Goal: Task Accomplishment & Management: Complete application form

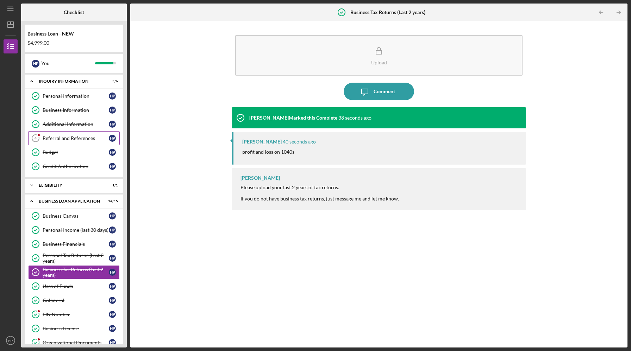
click at [69, 141] on link "Referral and References 4 Referral and References H P" at bounding box center [73, 138] width 91 height 14
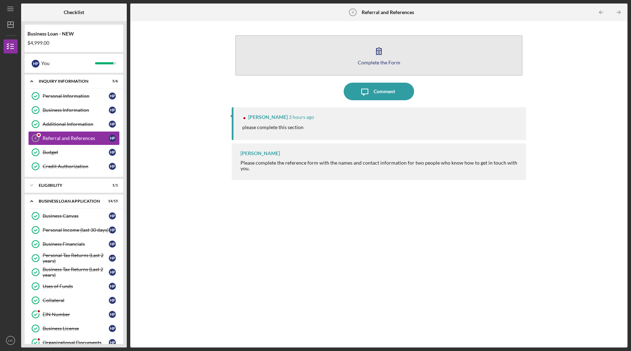
click at [345, 59] on button "Complete the Form Form" at bounding box center [378, 55] width 287 height 40
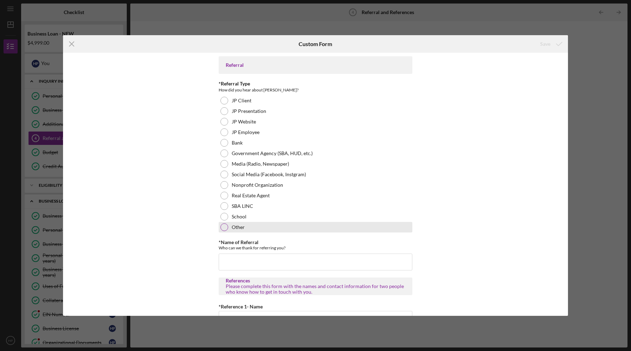
click at [223, 228] on div at bounding box center [224, 227] width 8 height 8
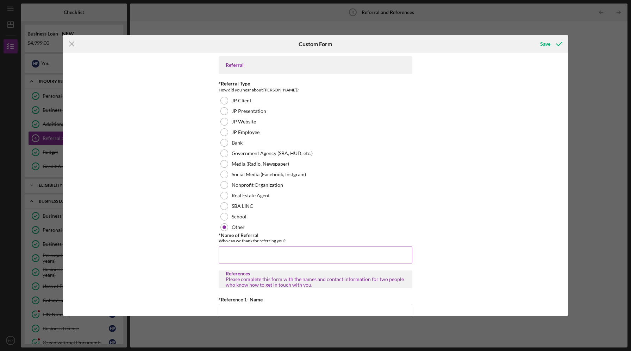
click at [234, 252] on input "*Name of Referral" at bounding box center [315, 255] width 194 height 17
type input "[PERSON_NAME]"
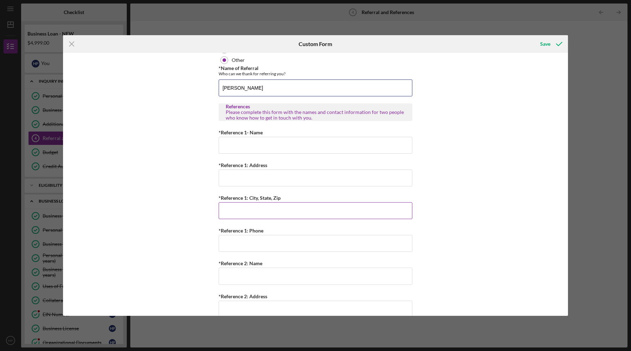
scroll to position [169, 0]
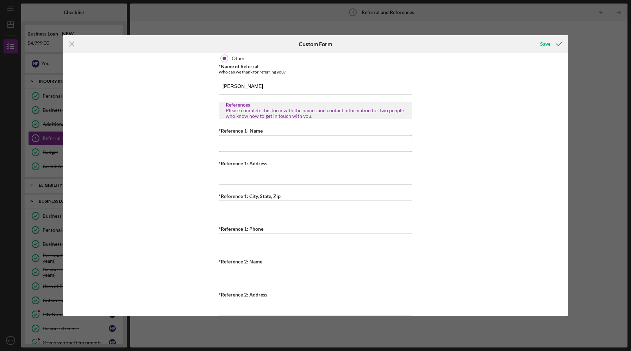
click at [251, 144] on input "*Reference 1- Name" at bounding box center [315, 143] width 194 height 17
type input "[PERSON_NAME]"
click at [268, 173] on input "*Reference 1: Address" at bounding box center [315, 176] width 194 height 17
type input "[STREET_ADDRESS]"
click at [266, 212] on input "*Reference 1: City, State, Zip" at bounding box center [315, 209] width 194 height 17
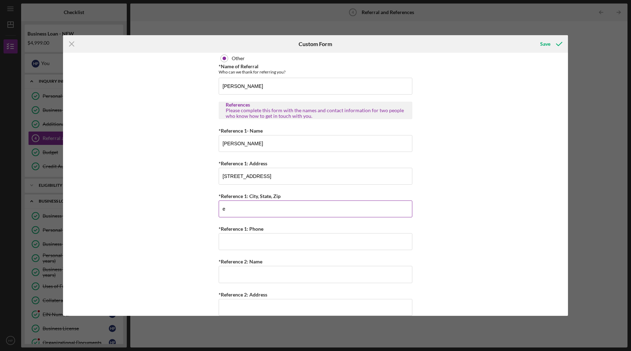
type input "E. [GEOGRAPHIC_DATA] 62205"
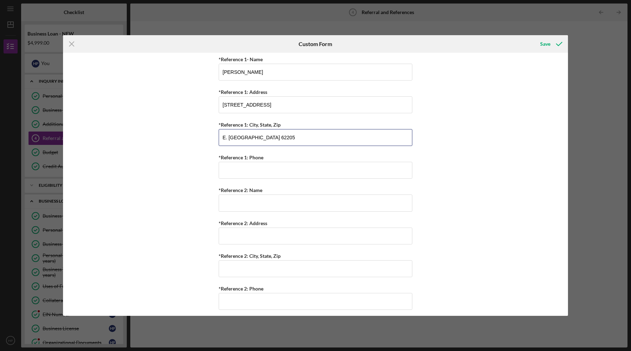
scroll to position [245, 0]
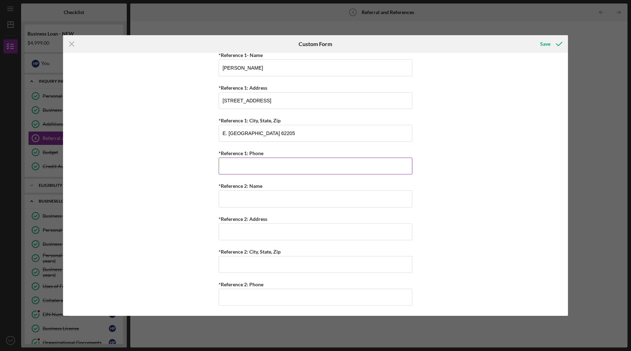
click at [240, 165] on input "*Reference 1: Phone" at bounding box center [315, 166] width 194 height 17
type input "(6##) ###-####"
type input "[PHONE_NUMBER]"
click at [246, 205] on input "*Reference 2: Name" at bounding box center [315, 198] width 194 height 17
type input "[PERSON_NAME]"
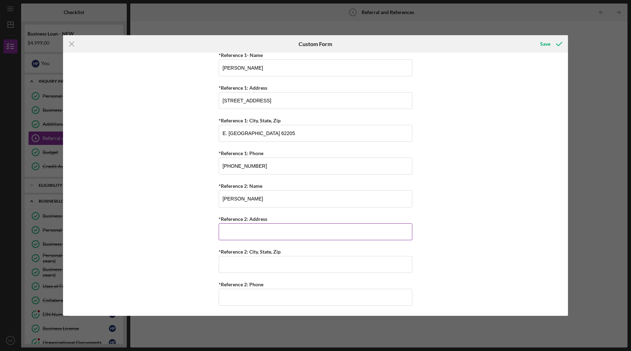
click at [258, 235] on input "*Reference 2: Address" at bounding box center [315, 231] width 194 height 17
type input "[STREET_ADDRESS]"
click at [279, 267] on input "*Reference 2: City, State, Zip" at bounding box center [315, 264] width 194 height 17
type input "[GEOGRAPHIC_DATA]"
click at [264, 299] on input "*Reference 2: Phone" at bounding box center [315, 297] width 194 height 17
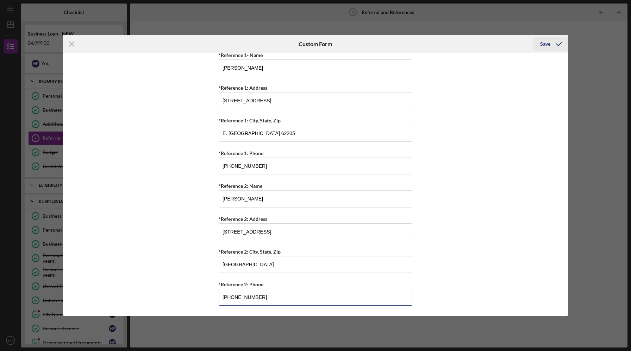
type input "[PHONE_NUMBER]"
click at [546, 45] on div "Save" at bounding box center [545, 44] width 10 height 14
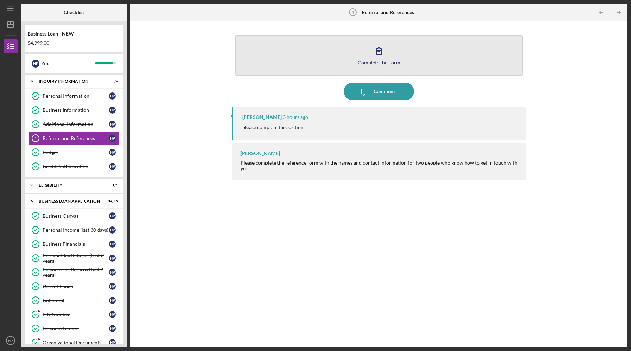
click at [370, 65] on button "Complete the Form Form" at bounding box center [378, 55] width 287 height 40
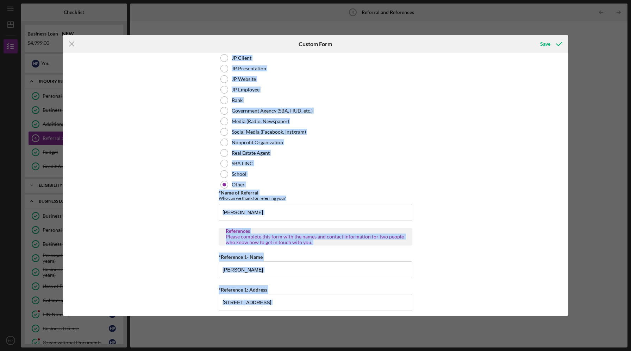
scroll to position [245, 0]
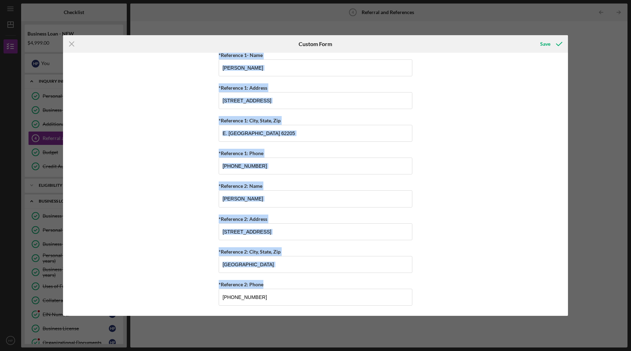
drag, startPoint x: 218, startPoint y: 63, endPoint x: 276, endPoint y: 335, distance: 277.8
click at [276, 335] on div "Icon/Menu Close Custom Form Save Referral *Referral Type How did you hear about…" at bounding box center [315, 175] width 631 height 351
copy div "Referral *Referral Type How did you hear about [PERSON_NAME]? JP Client JP Pres…"
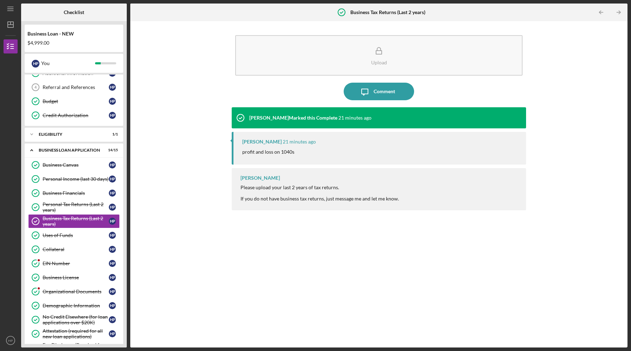
scroll to position [57, 0]
